Goal: Task Accomplishment & Management: Use online tool/utility

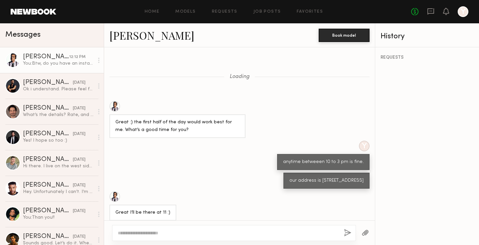
scroll to position [424, 0]
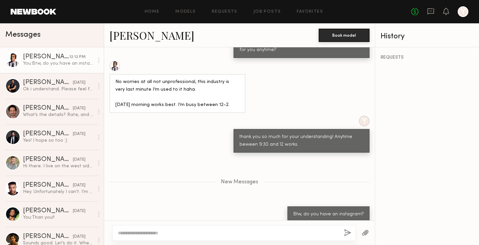
click at [64, 64] on div "You: Btw, do you have an instagram?" at bounding box center [58, 63] width 71 height 6
click at [261, 10] on link "Job Posts" at bounding box center [268, 12] width 28 height 4
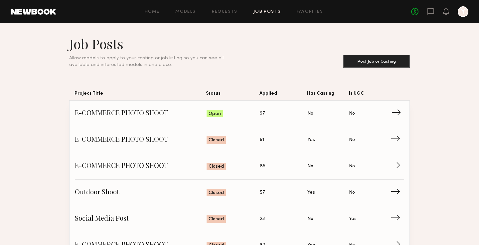
click at [130, 113] on span "E-COMMERCE PHOTO SHOOT" at bounding box center [141, 114] width 132 height 10
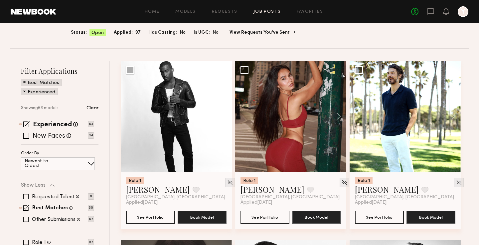
scroll to position [61, 0]
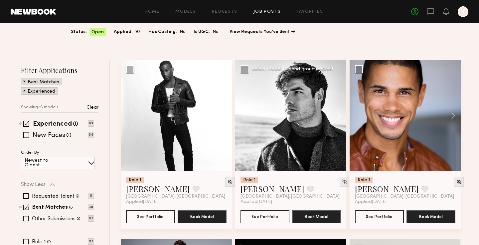
click at [338, 120] on button at bounding box center [335, 115] width 21 height 111
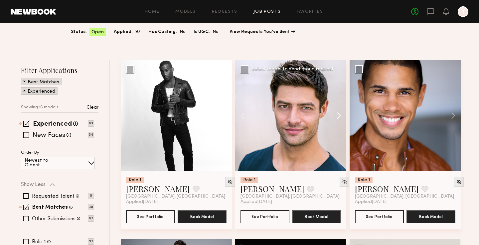
click at [338, 120] on button at bounding box center [335, 115] width 21 height 111
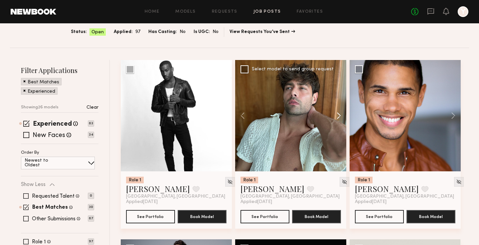
click at [338, 120] on button at bounding box center [335, 115] width 21 height 111
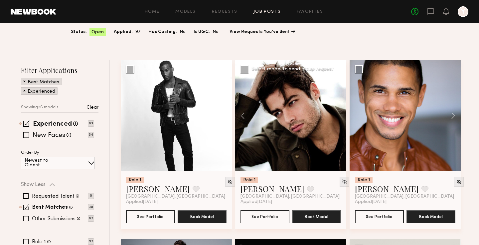
click at [338, 120] on div at bounding box center [290, 115] width 111 height 111
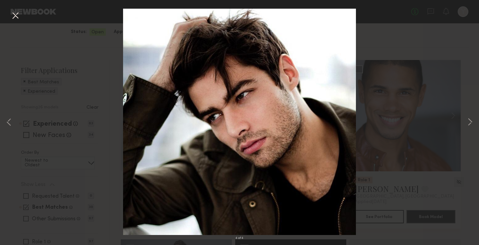
click at [338, 120] on div "4 of 4" at bounding box center [239, 122] width 479 height 245
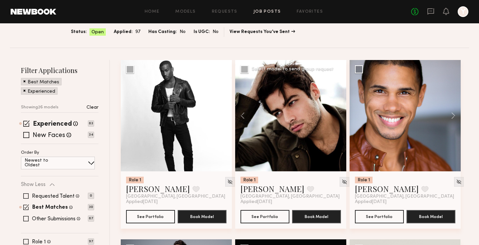
click at [284, 156] on div at bounding box center [290, 115] width 111 height 111
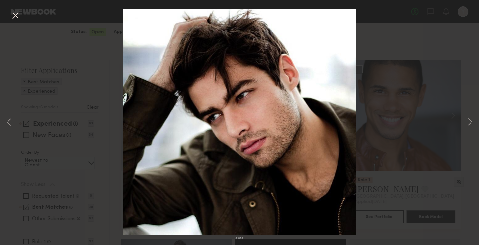
click at [371, 109] on div "4 of 4" at bounding box center [239, 122] width 479 height 245
click at [391, 137] on div "4 of 4" at bounding box center [239, 122] width 479 height 245
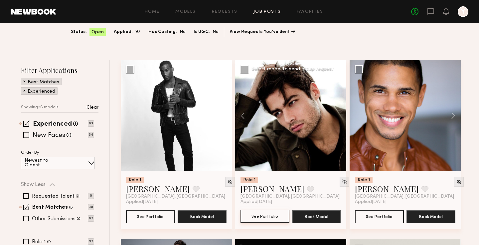
click at [265, 220] on button "See Portfolio" at bounding box center [265, 215] width 49 height 13
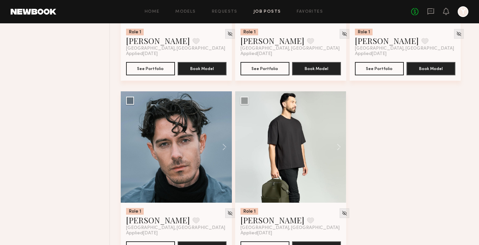
scroll to position [1481, 0]
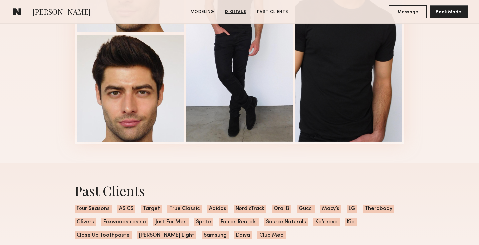
scroll to position [804, 0]
